Goal: Task Accomplishment & Management: Use online tool/utility

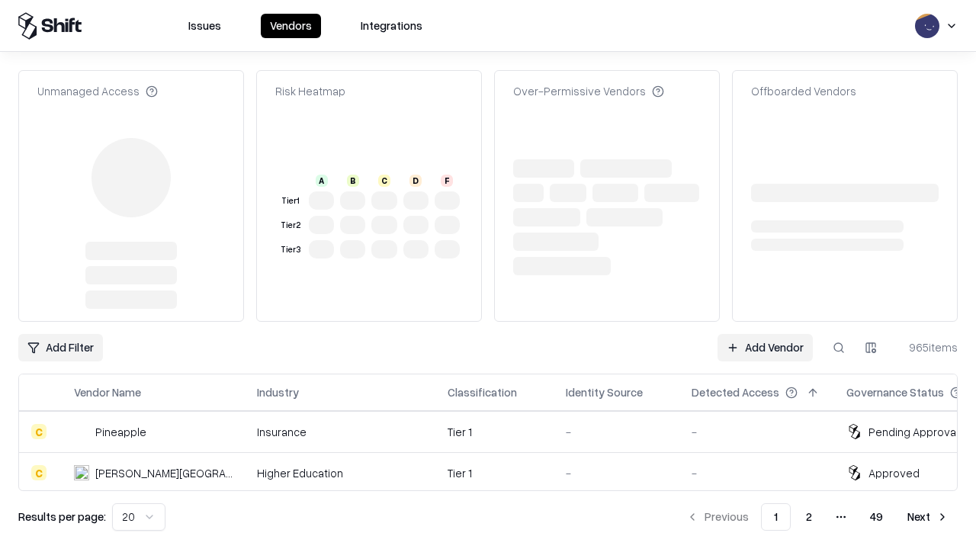
click at [765, 334] on link "Add Vendor" at bounding box center [764, 347] width 95 height 27
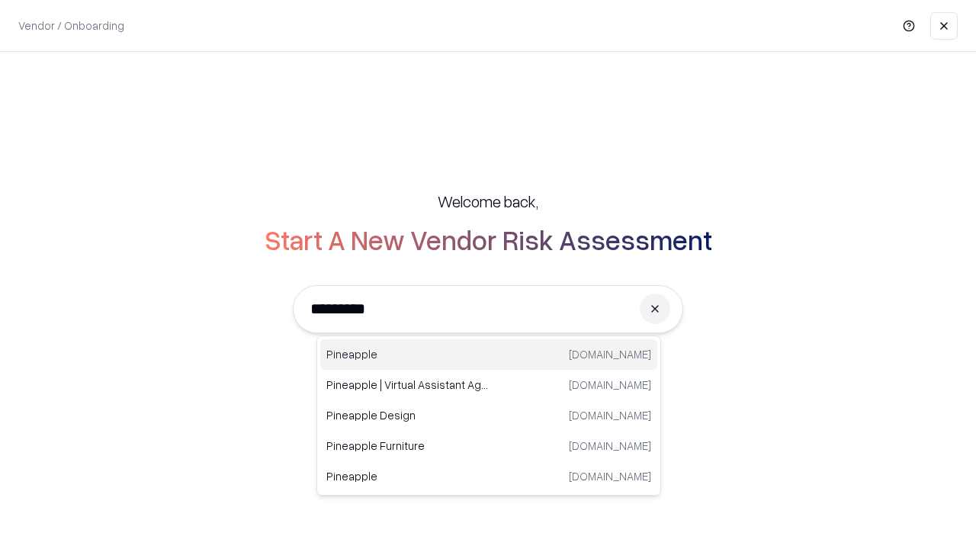
click at [489, 355] on div "Pineapple [DOMAIN_NAME]" at bounding box center [488, 354] width 337 height 30
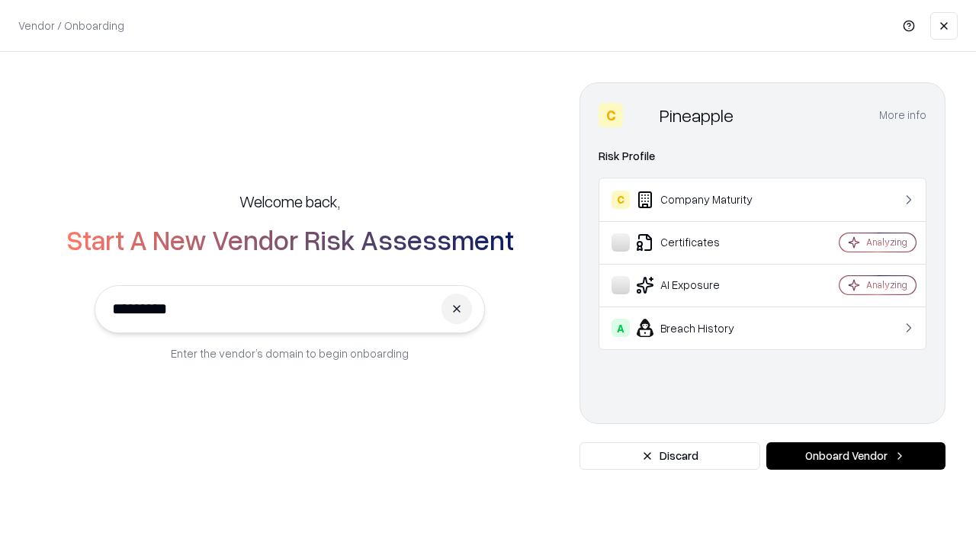
type input "*********"
click at [855, 456] on button "Onboard Vendor" at bounding box center [855, 455] width 179 height 27
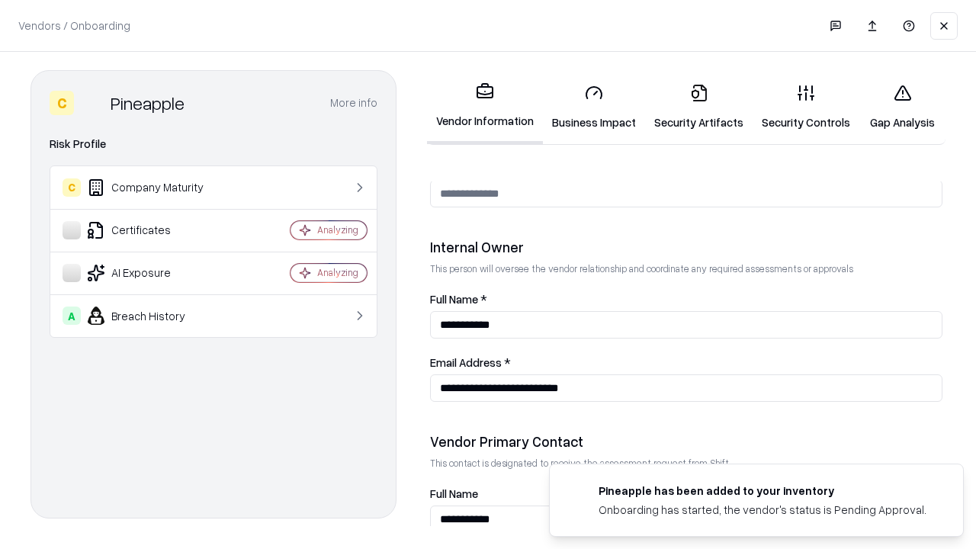
scroll to position [790, 0]
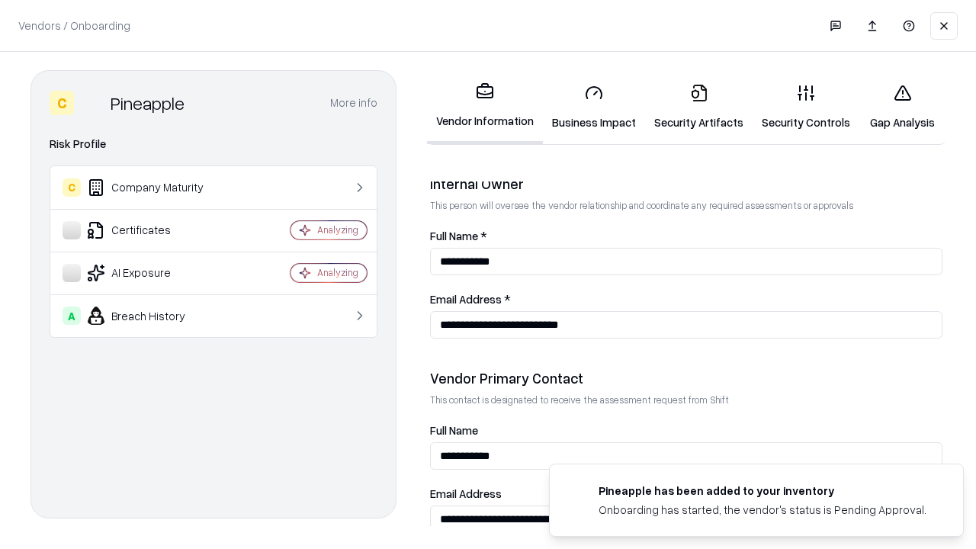
click at [594, 107] on link "Business Impact" at bounding box center [594, 107] width 102 height 71
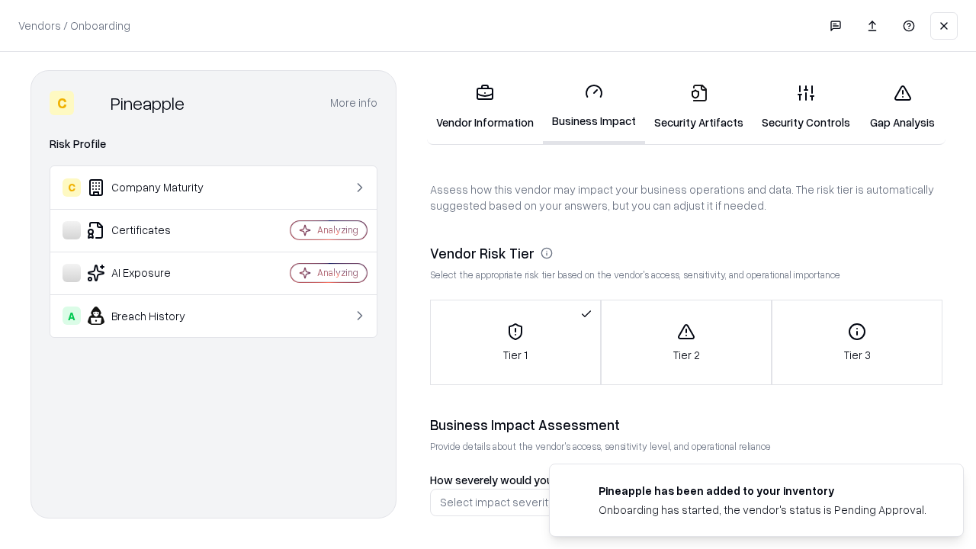
click at [902, 107] on link "Gap Analysis" at bounding box center [902, 107] width 86 height 71
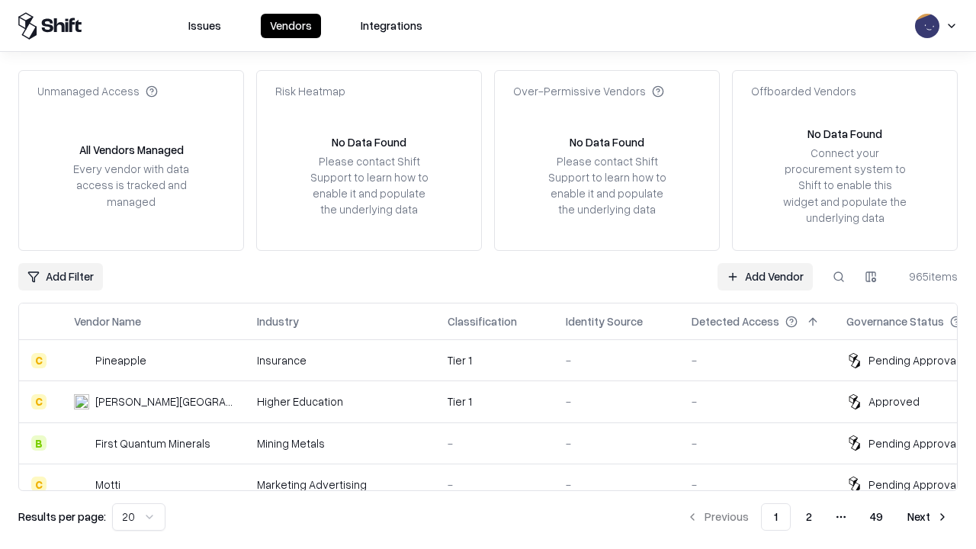
click at [765, 276] on link "Add Vendor" at bounding box center [764, 276] width 95 height 27
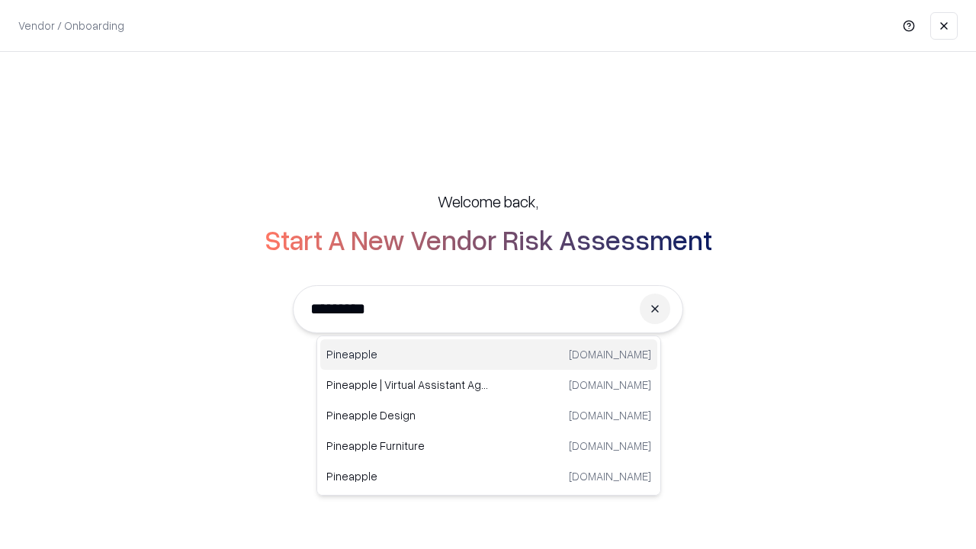
click at [489, 355] on div "Pineapple [DOMAIN_NAME]" at bounding box center [488, 354] width 337 height 30
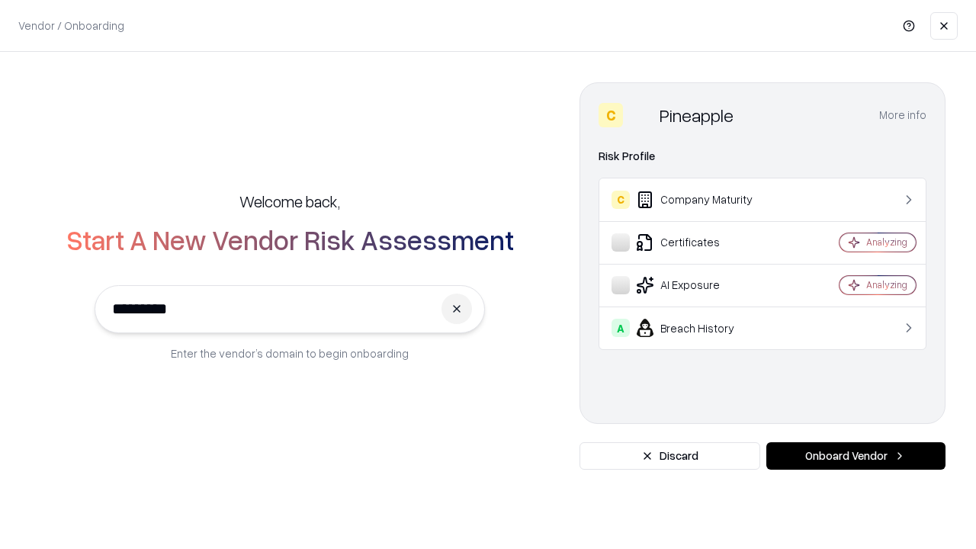
type input "*********"
click at [855, 456] on button "Onboard Vendor" at bounding box center [855, 455] width 179 height 27
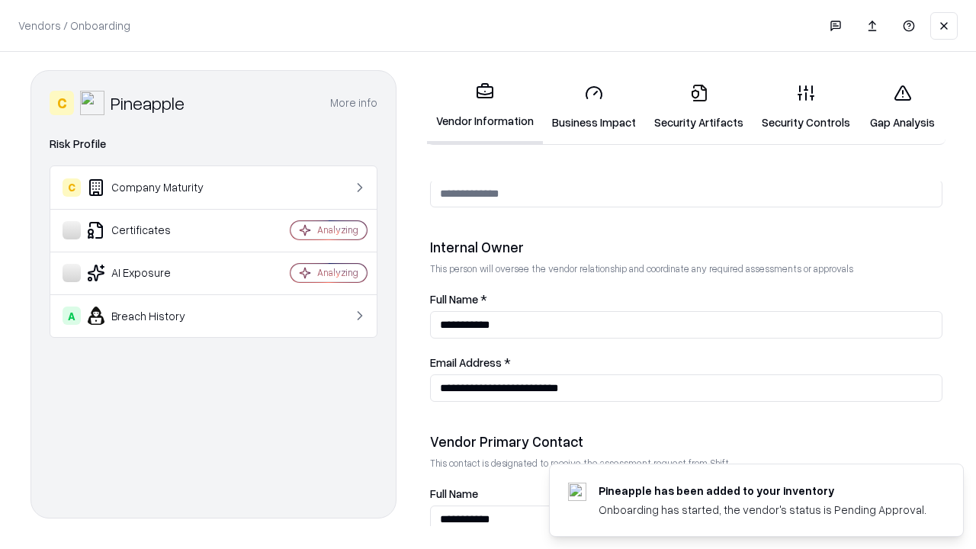
scroll to position [790, 0]
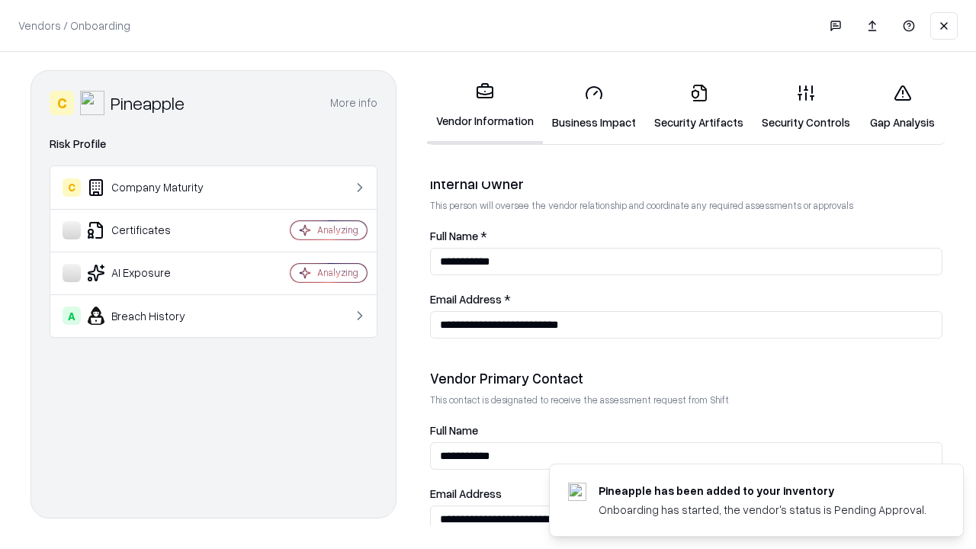
click at [902, 107] on link "Gap Analysis" at bounding box center [902, 107] width 86 height 71
